Goal: Task Accomplishment & Management: Use online tool/utility

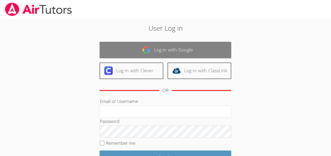
click at [148, 45] on link "Log in with Google" at bounding box center [166, 50] width 132 height 17
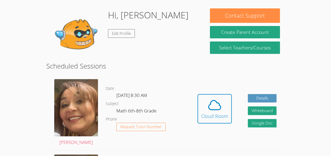
scroll to position [78, 0]
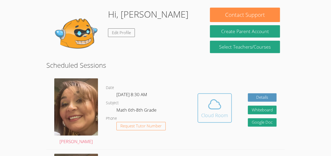
click at [204, 95] on button "Cloud Room" at bounding box center [214, 107] width 34 height 29
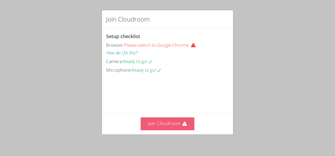
click at [153, 126] on button "Join Cloudroom" at bounding box center [168, 124] width 54 height 13
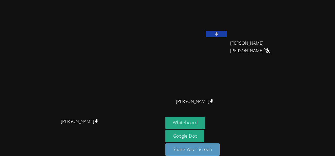
click at [227, 33] on button at bounding box center [216, 34] width 21 height 7
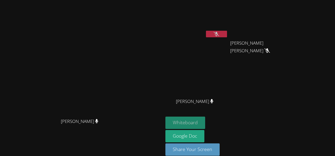
click at [205, 125] on button "Whiteboard" at bounding box center [185, 123] width 40 height 12
